Goal: Task Accomplishment & Management: Use online tool/utility

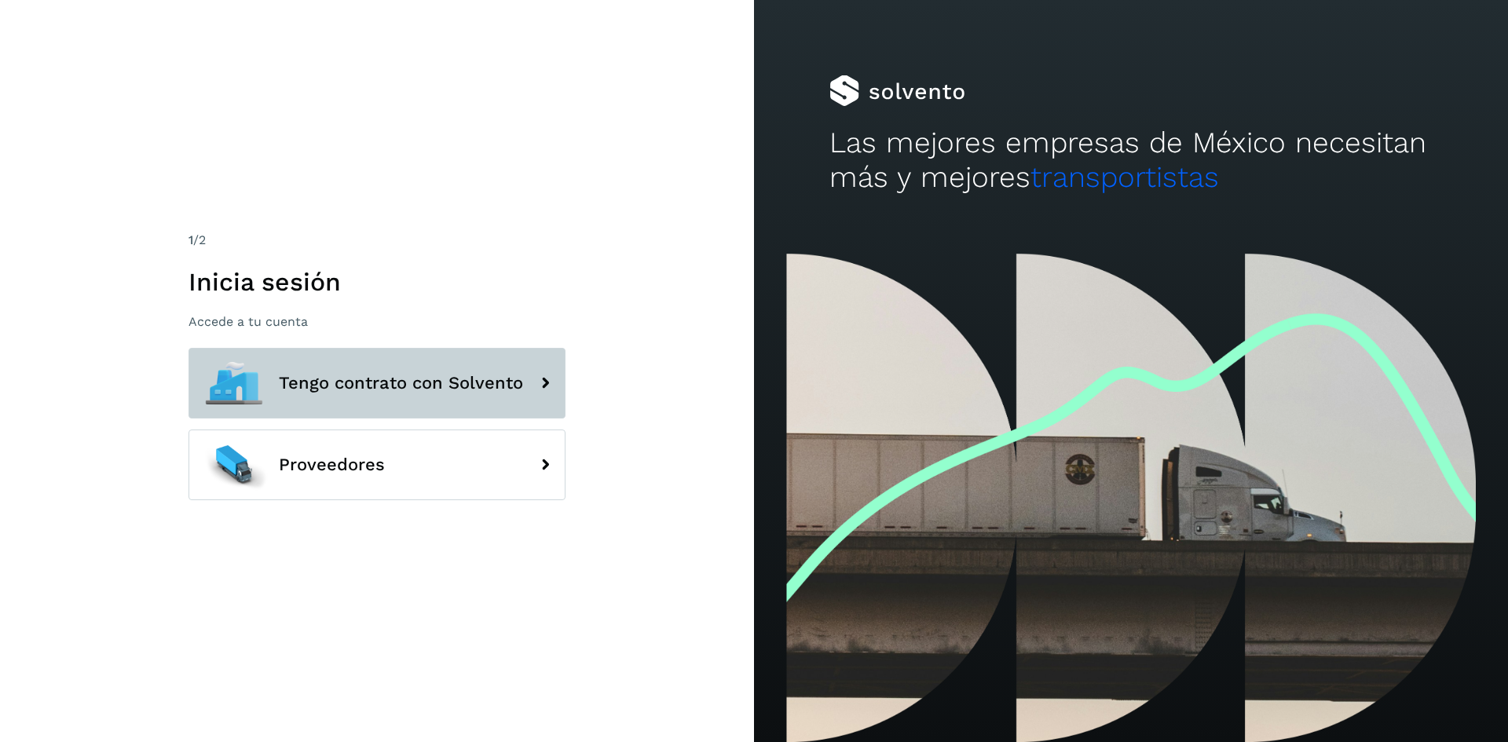
click at [490, 393] on button "Tengo contrato con Solvento" at bounding box center [376, 383] width 377 height 71
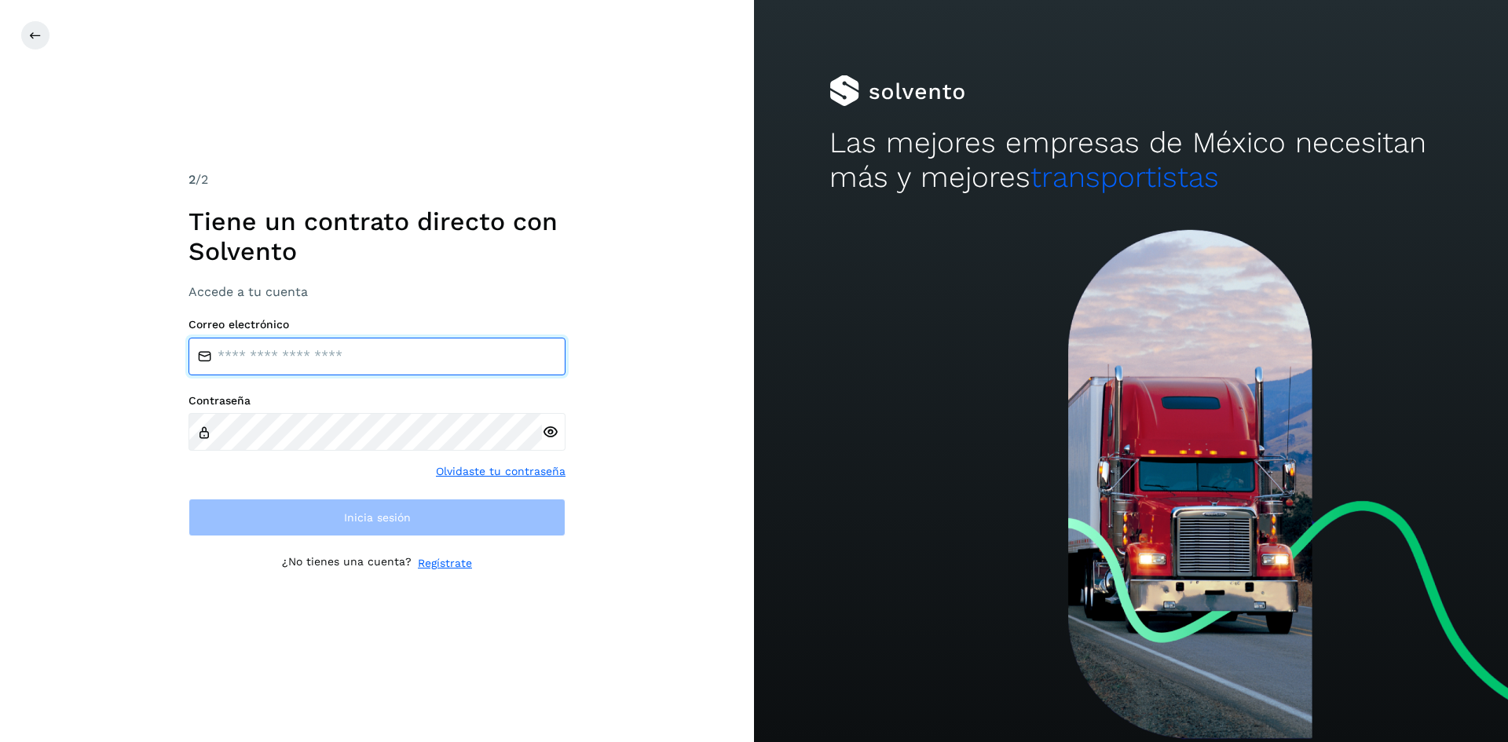
click at [347, 346] on input "email" at bounding box center [376, 357] width 377 height 38
paste input "**********"
type input "**********"
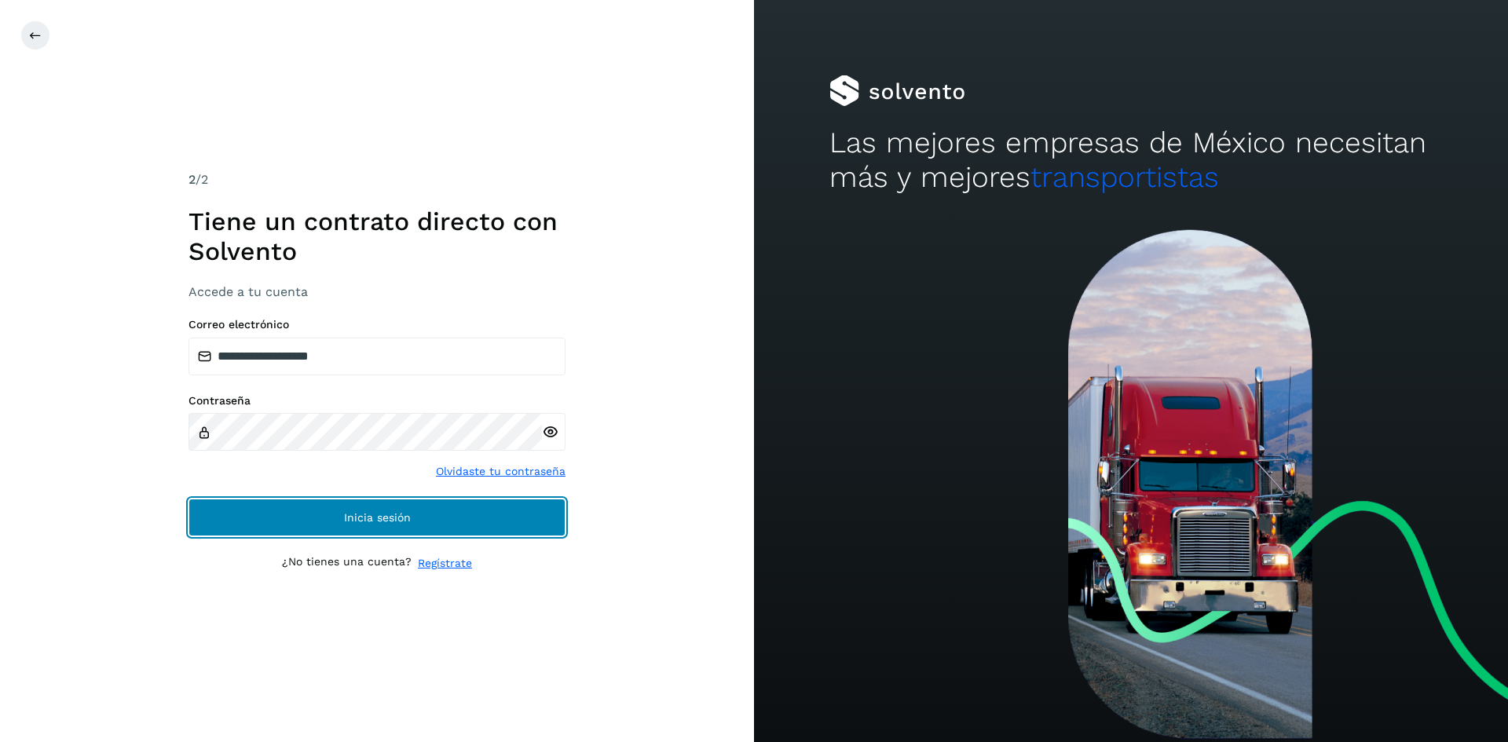
click at [419, 514] on button "Inicia sesión" at bounding box center [376, 518] width 377 height 38
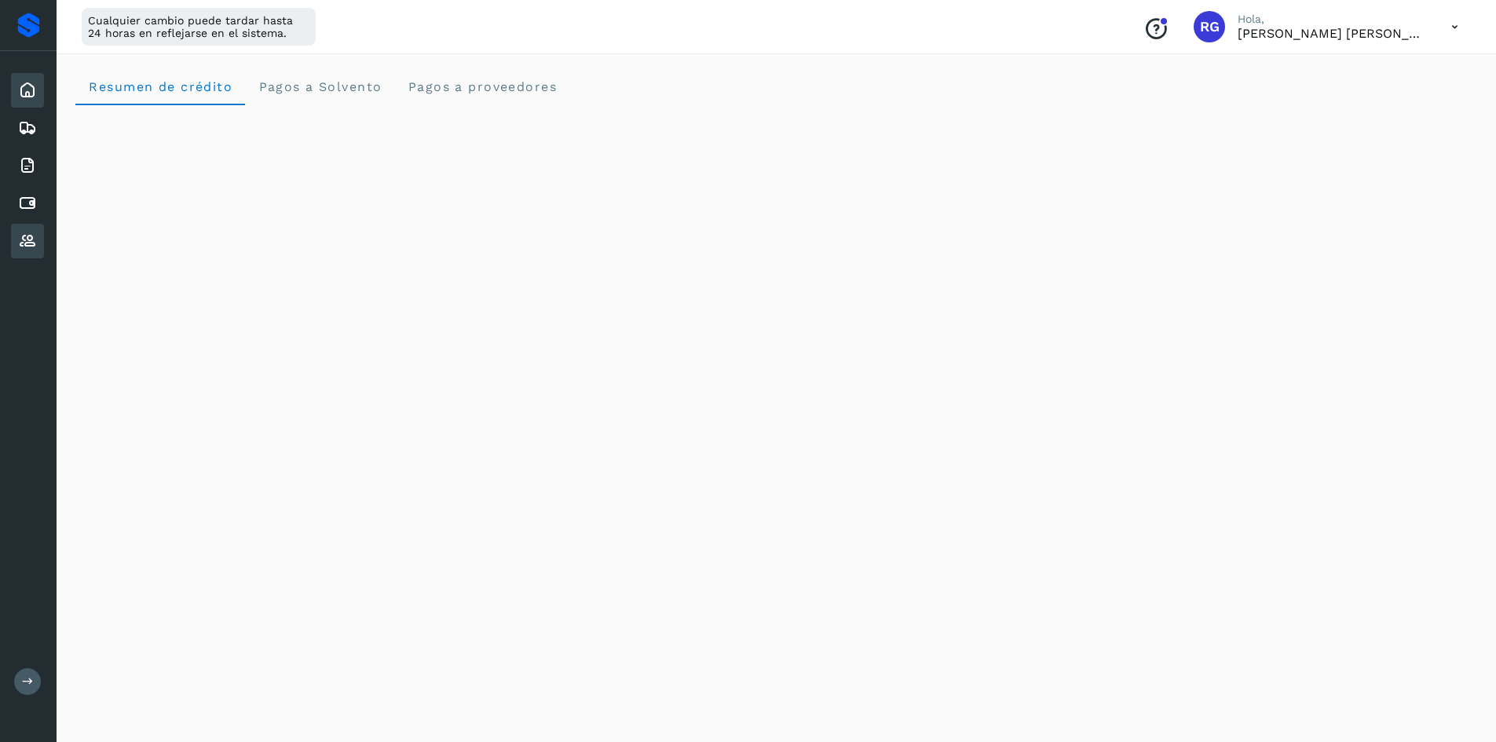
click at [31, 238] on icon at bounding box center [27, 241] width 19 height 19
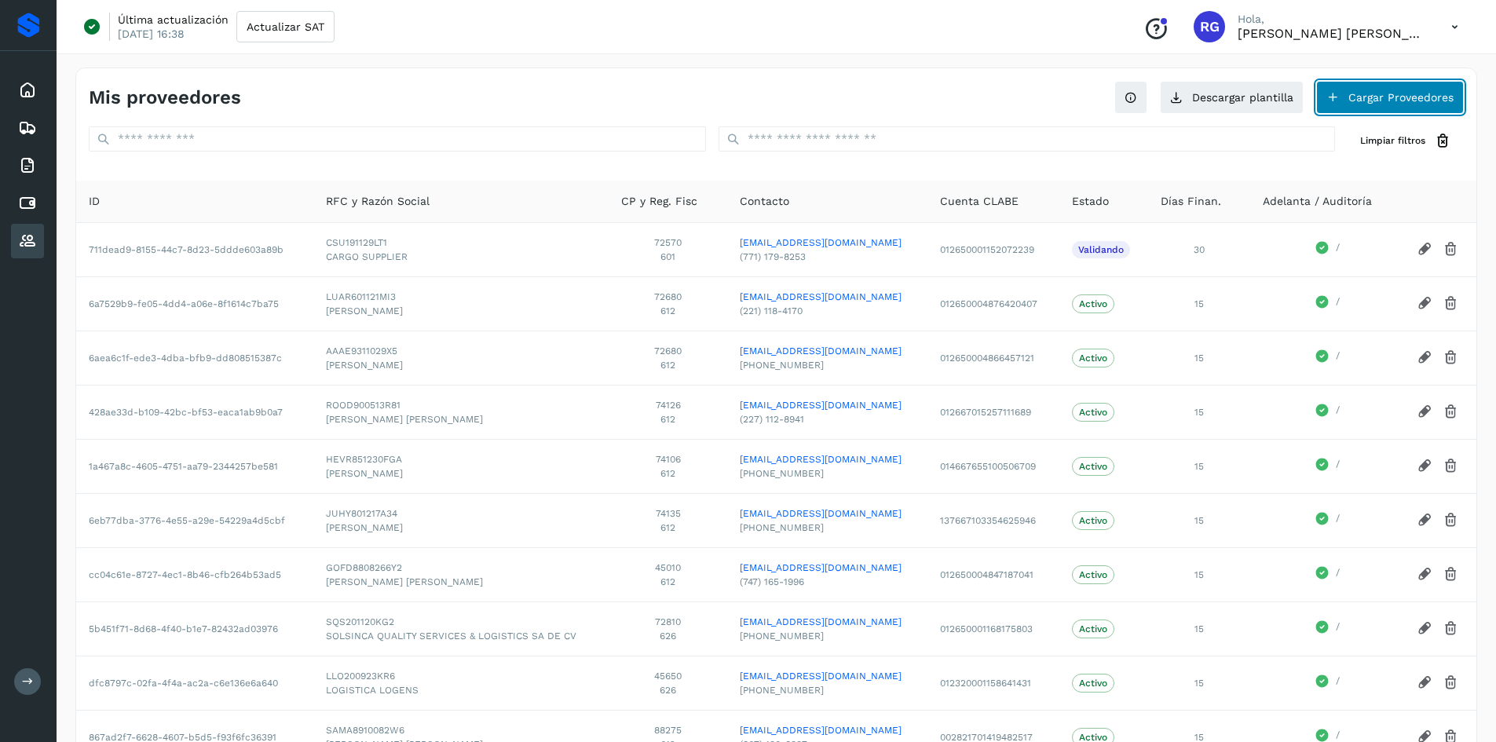
click at [1331, 98] on icon at bounding box center [1332, 97] width 13 height 13
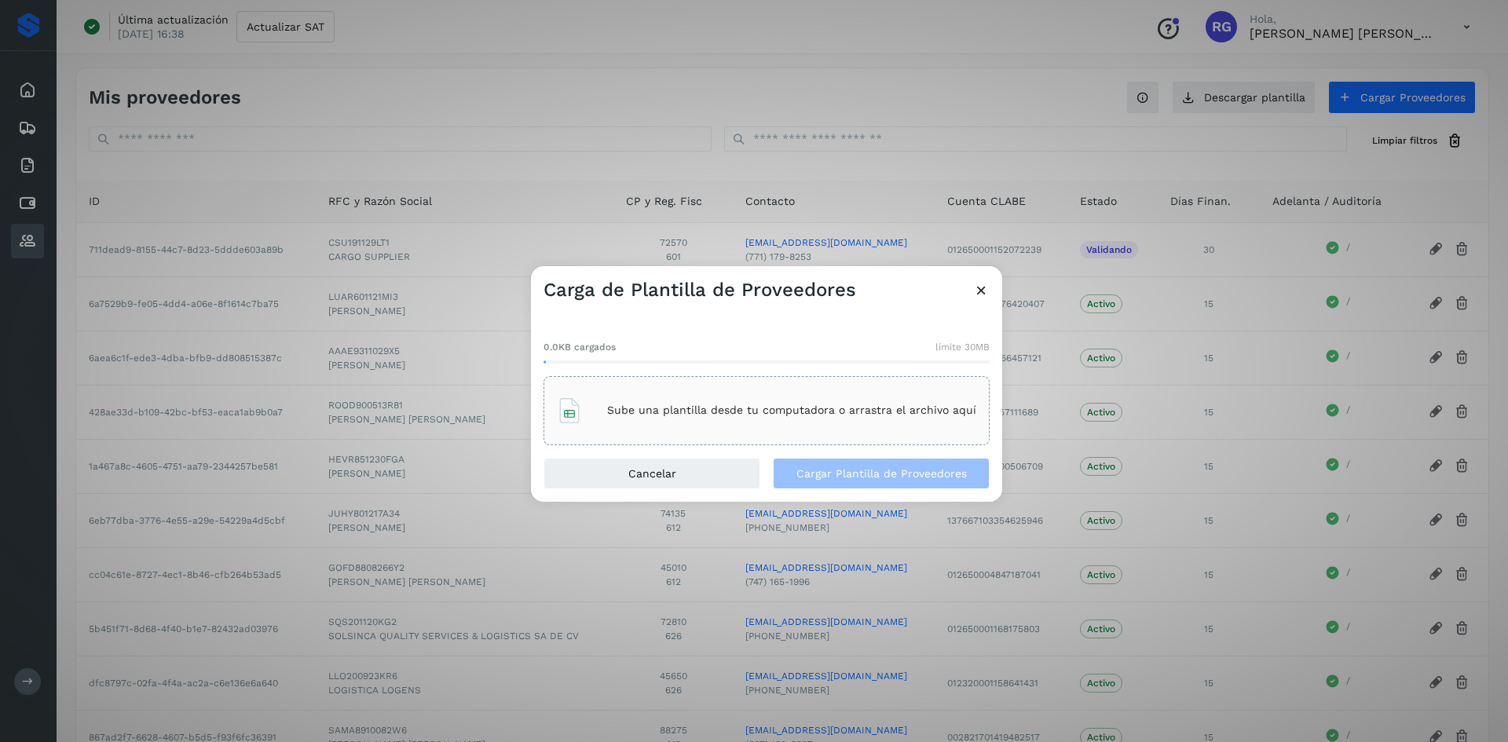
click at [801, 415] on p "Sube una plantilla desde tu computadora o arrastra el archivo aquí" at bounding box center [791, 410] width 369 height 13
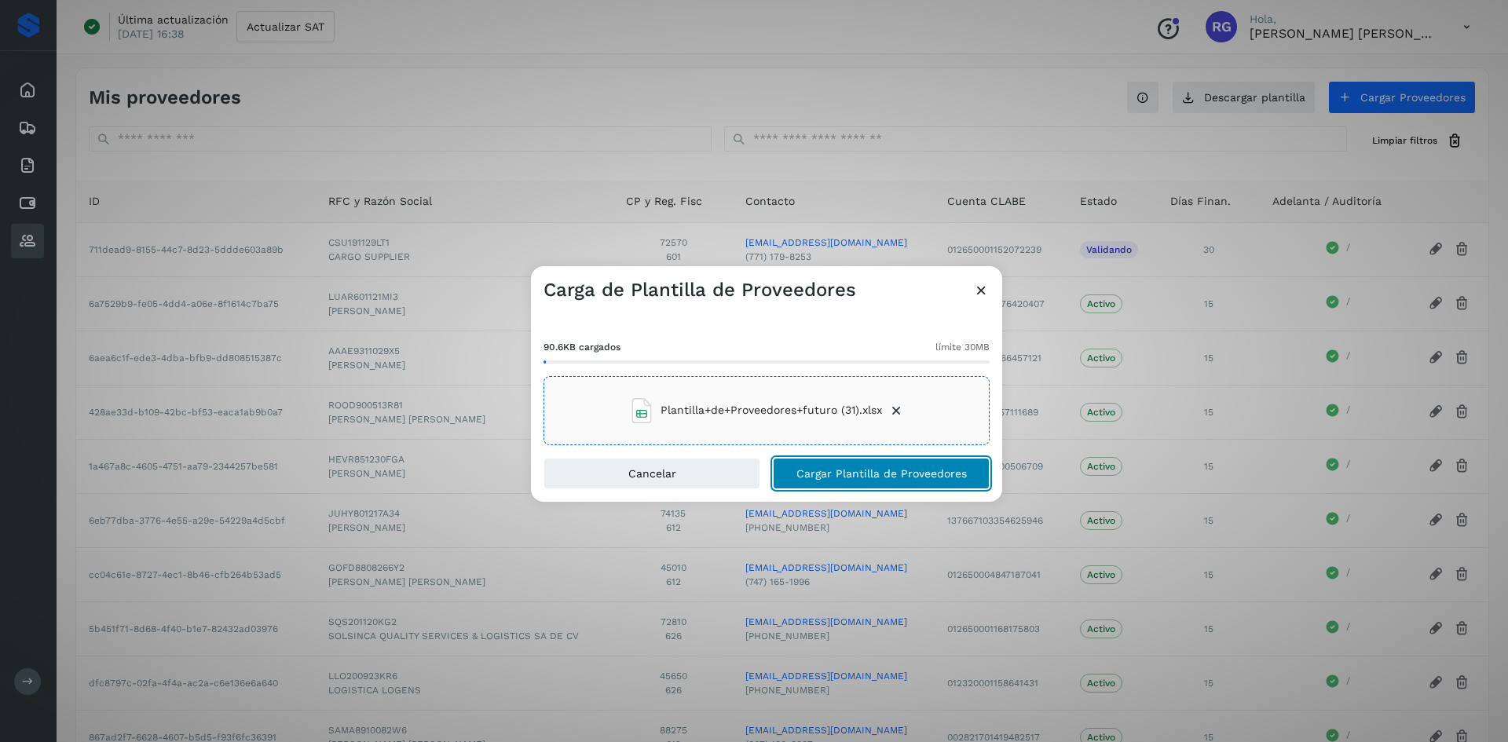
click at [836, 477] on span "Cargar Plantilla de Proveedores" at bounding box center [881, 473] width 170 height 11
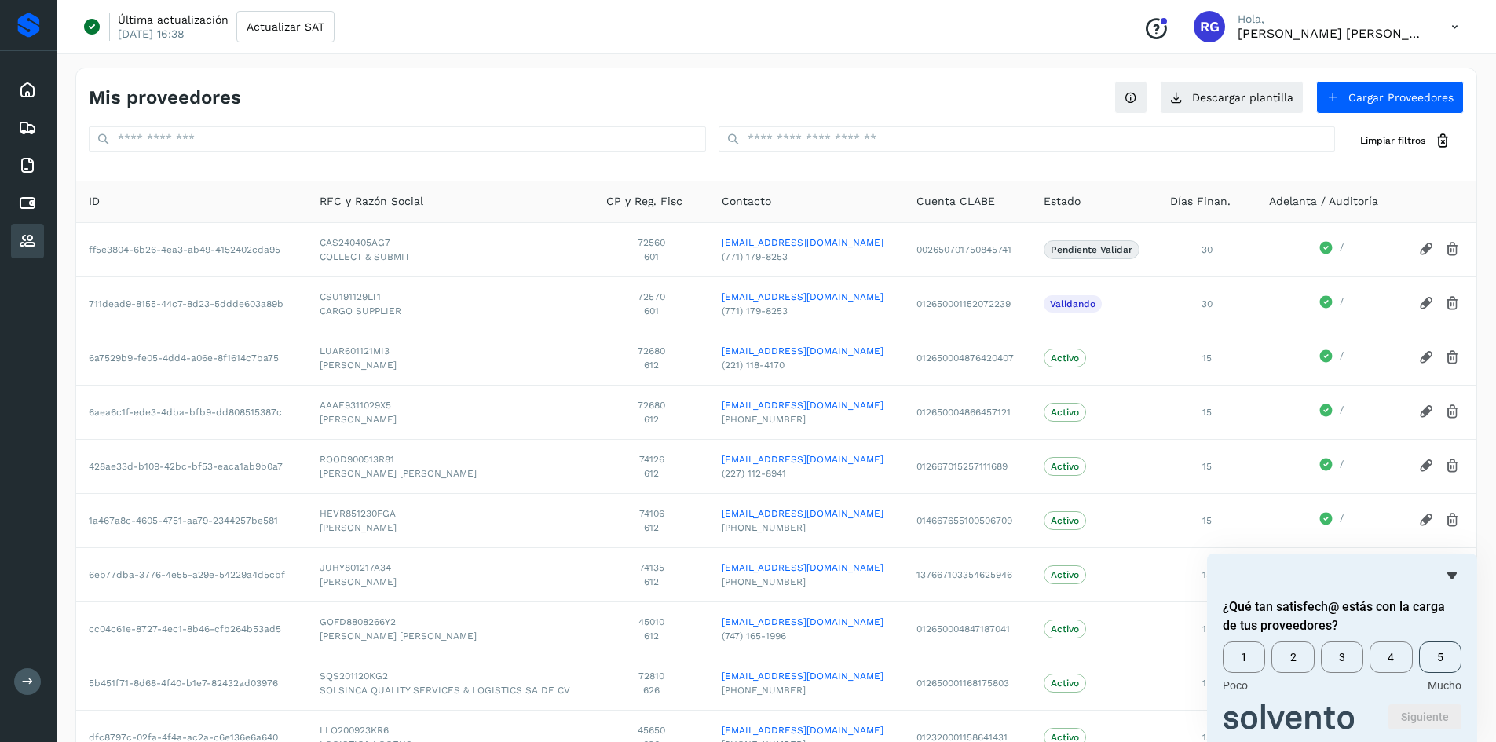
click at [1443, 664] on span "5" at bounding box center [1440, 657] width 42 height 31
click at [1420, 708] on button "Siguiente" at bounding box center [1425, 716] width 73 height 25
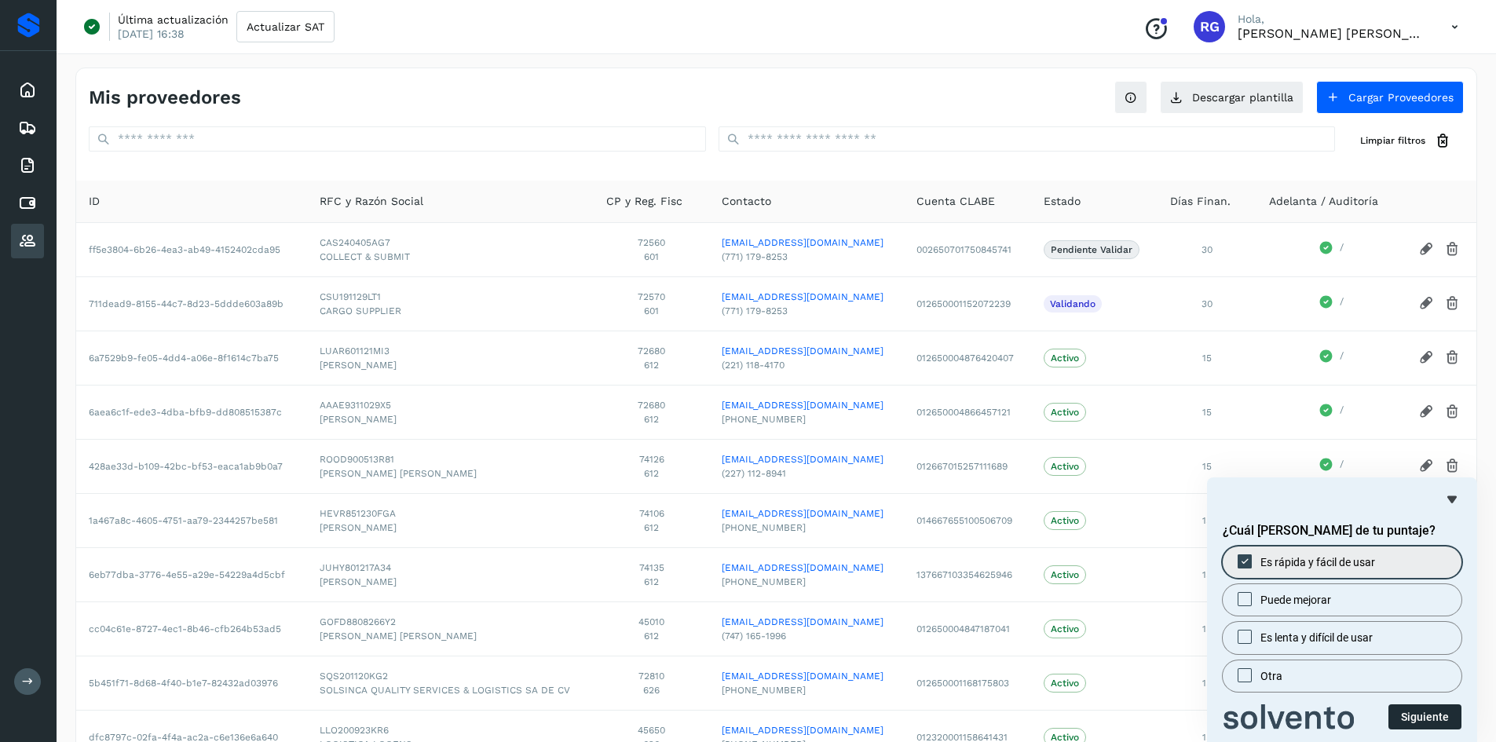
click at [1428, 716] on button "Siguiente" at bounding box center [1425, 716] width 73 height 25
